Goal: Task Accomplishment & Management: Manage account settings

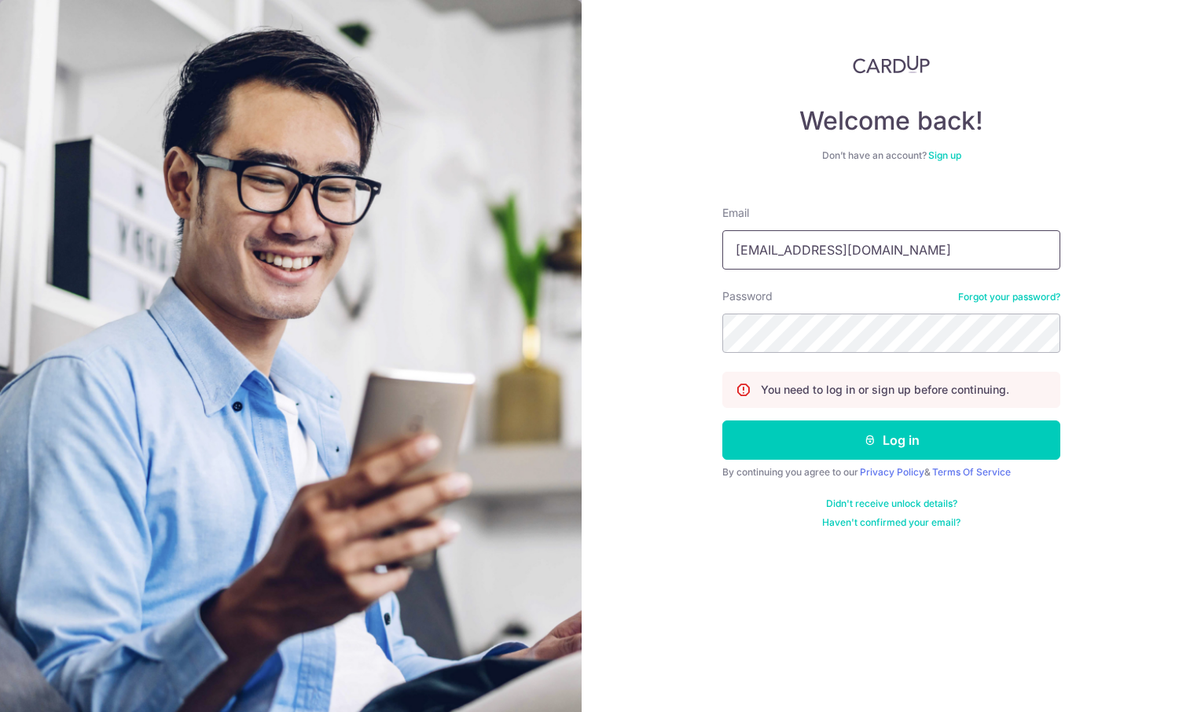
click at [837, 245] on input "[EMAIL_ADDRESS][DOMAIN_NAME]" at bounding box center [892, 249] width 338 height 39
type input "[EMAIL_ADDRESS][DOMAIN_NAME]"
click at [926, 437] on button "Log in" at bounding box center [892, 440] width 338 height 39
